Goal: Task Accomplishment & Management: Complete application form

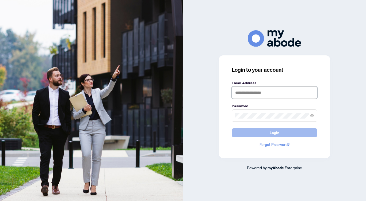
type input "**********"
click at [267, 131] on button "Login" at bounding box center [275, 132] width 86 height 9
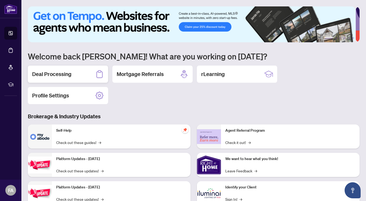
click at [72, 73] on div "Deal Processing" at bounding box center [68, 74] width 80 height 17
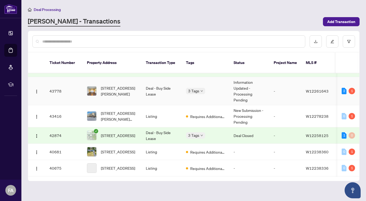
scroll to position [69, 0]
click at [165, 108] on td "Listing" at bounding box center [162, 116] width 40 height 22
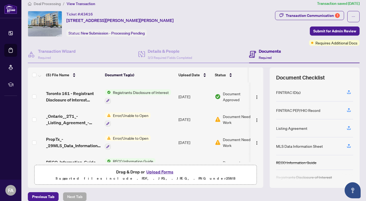
scroll to position [19, 0]
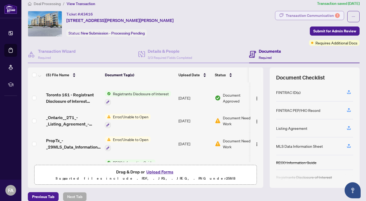
click at [291, 14] on div "Transaction Communication 1" at bounding box center [313, 15] width 54 height 9
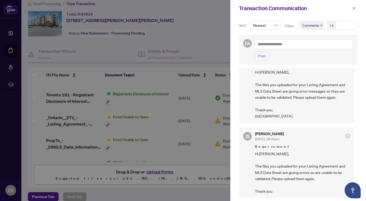
scroll to position [1, 0]
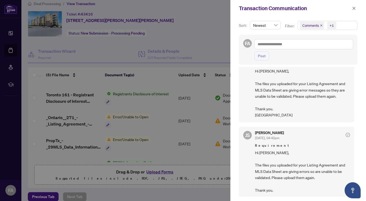
click at [212, 37] on div at bounding box center [183, 100] width 366 height 201
click at [354, 7] on icon "close" at bounding box center [354, 8] width 4 height 4
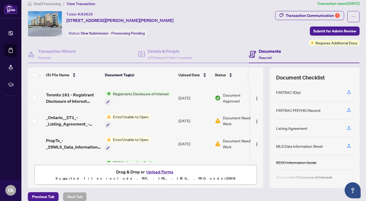
scroll to position [36, 0]
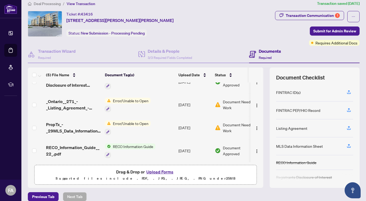
click at [158, 172] on button "Upload Forms" at bounding box center [160, 171] width 30 height 7
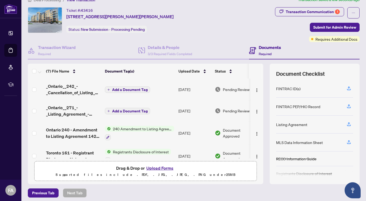
scroll to position [0, 0]
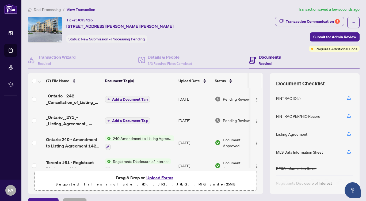
click at [156, 177] on button "Upload Forms" at bounding box center [160, 177] width 30 height 7
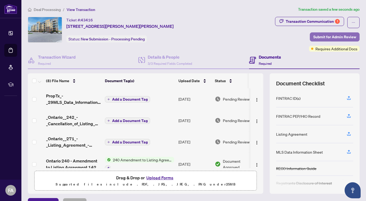
click at [314, 35] on span "Submit for Admin Review" at bounding box center [334, 37] width 43 height 9
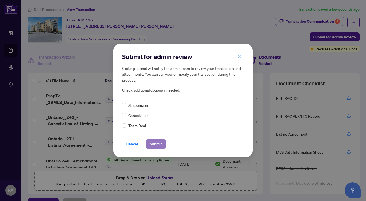
click at [159, 143] on span "Submit" at bounding box center [156, 144] width 12 height 9
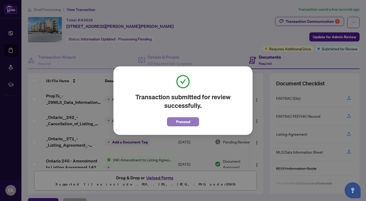
click at [179, 120] on span "Proceed" at bounding box center [183, 121] width 14 height 9
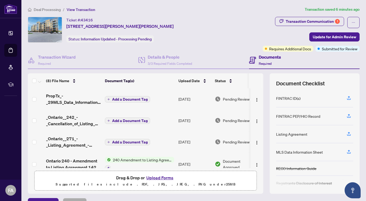
click at [156, 178] on button "Upload Forms" at bounding box center [160, 177] width 30 height 7
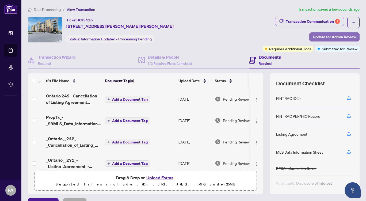
click at [330, 36] on span "Update for Admin Review" at bounding box center [334, 37] width 43 height 9
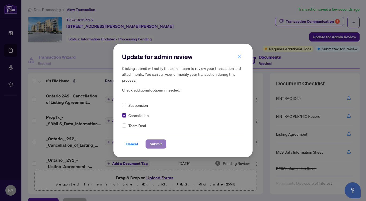
click at [155, 147] on span "Submit" at bounding box center [156, 144] width 12 height 9
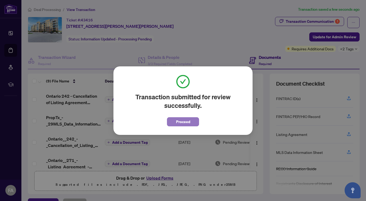
click at [184, 118] on span "Proceed" at bounding box center [183, 121] width 14 height 9
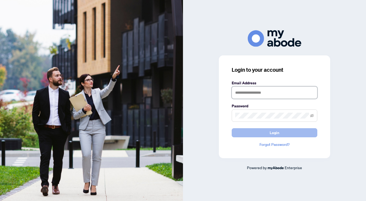
type input "**********"
click at [271, 133] on span "Login" at bounding box center [275, 132] width 10 height 9
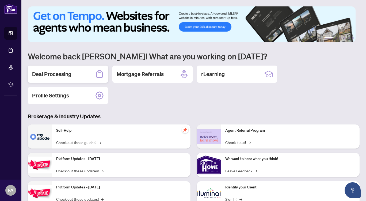
click at [76, 75] on div "Deal Processing" at bounding box center [68, 74] width 80 height 17
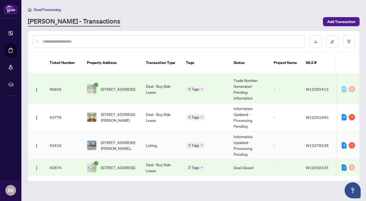
scroll to position [61, 0]
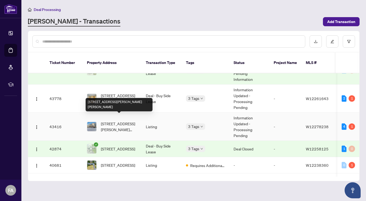
click at [136, 121] on span "[STREET_ADDRESS][PERSON_NAME][PERSON_NAME]" at bounding box center [119, 127] width 36 height 12
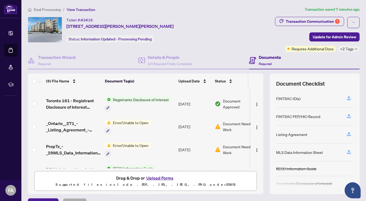
scroll to position [105, 0]
click at [153, 178] on button "Upload Forms" at bounding box center [160, 177] width 30 height 7
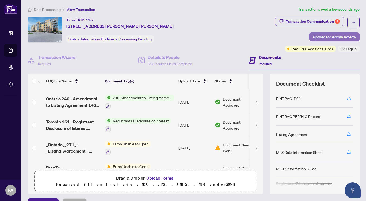
click at [329, 37] on span "Update for Admin Review" at bounding box center [334, 37] width 43 height 9
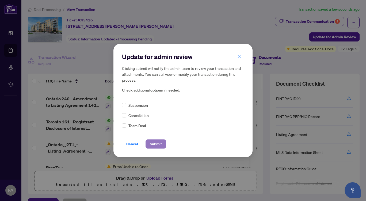
click at [156, 144] on span "Submit" at bounding box center [156, 144] width 12 height 9
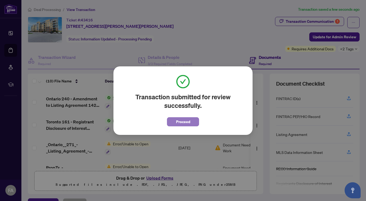
click at [180, 122] on span "Proceed" at bounding box center [183, 121] width 14 height 9
